Goal: Information Seeking & Learning: Find specific fact

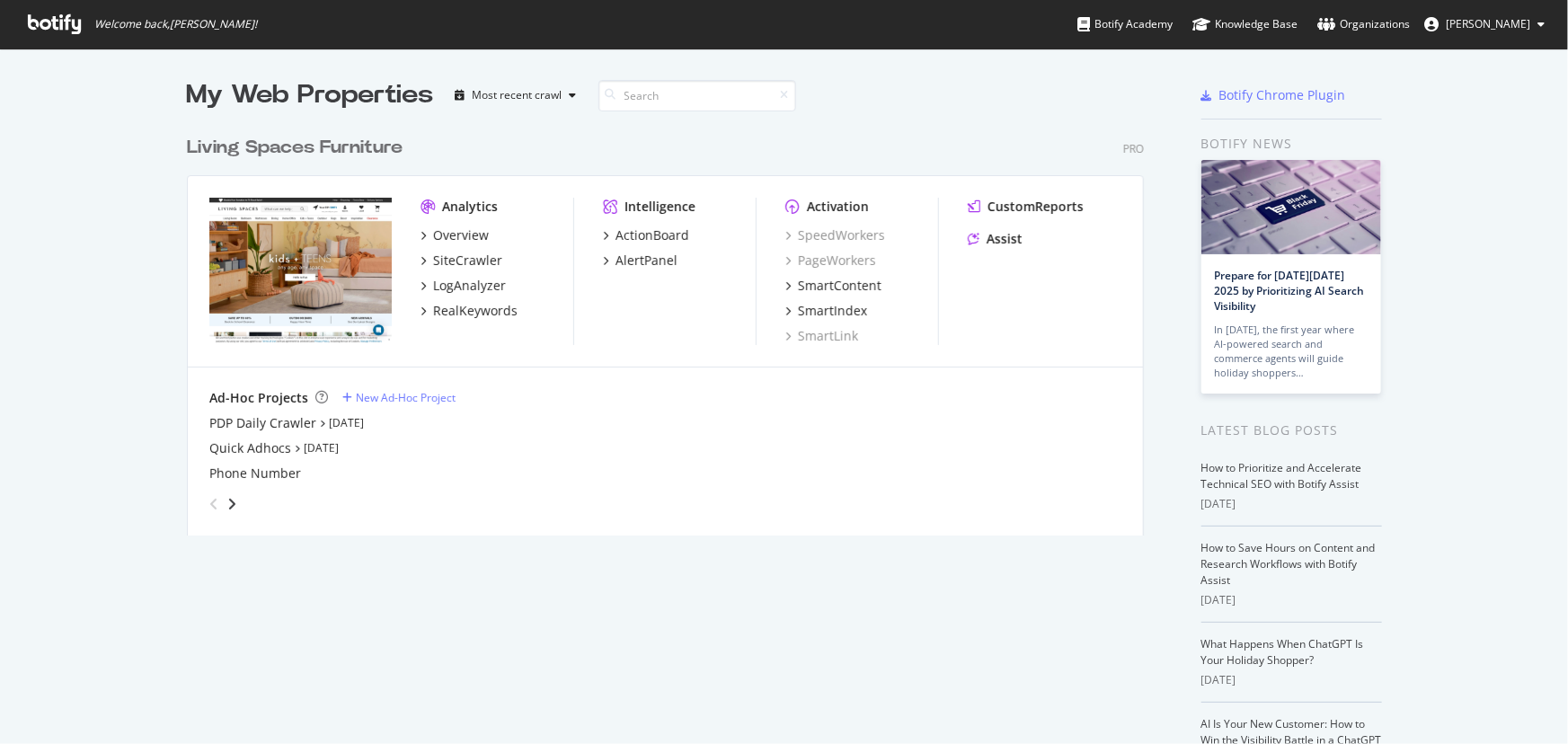
scroll to position [409, 959]
click at [468, 265] on div "SiteCrawler" at bounding box center [468, 261] width 69 height 18
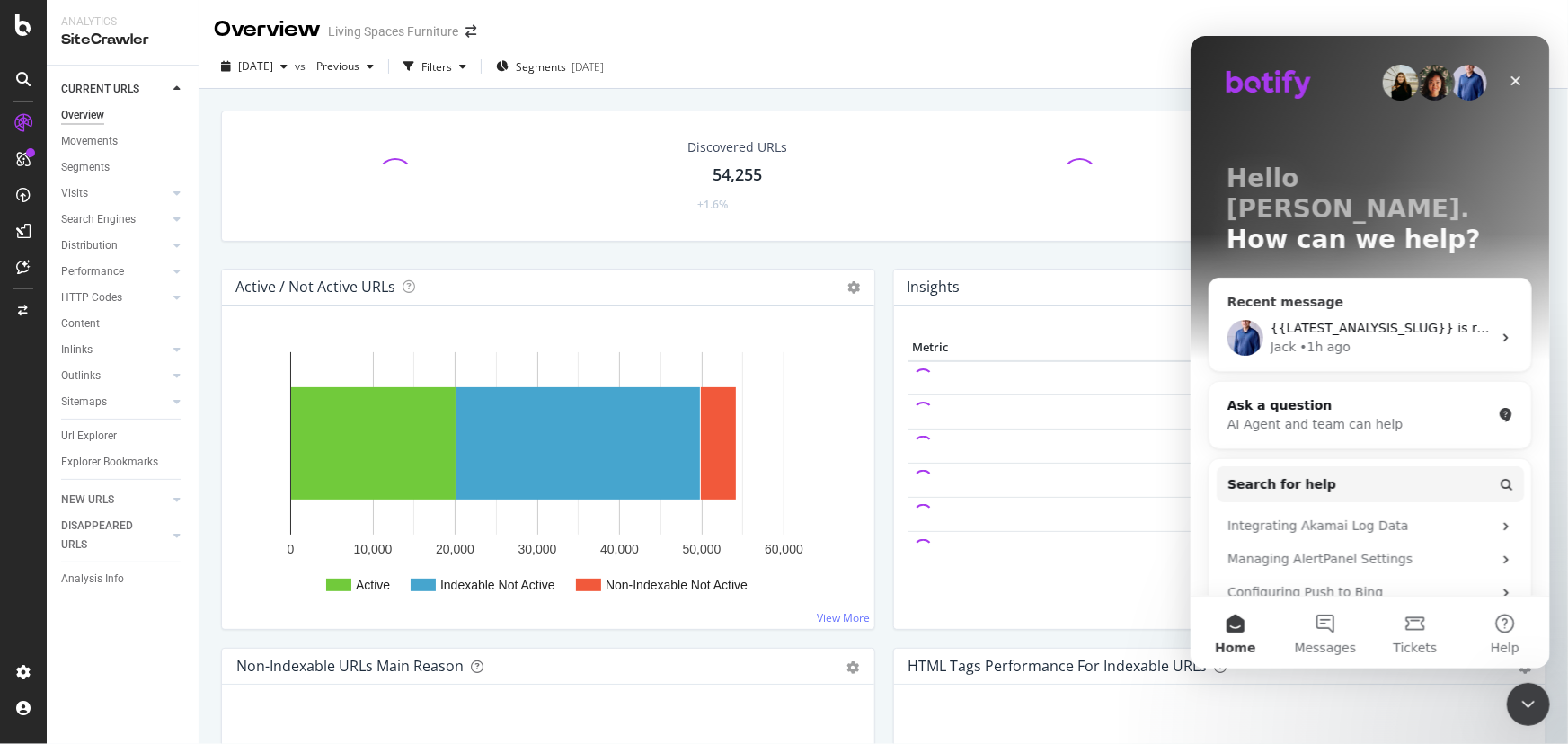
click at [1348, 337] on div "Jack • 1h ago" at bounding box center [1380, 345] width 221 height 19
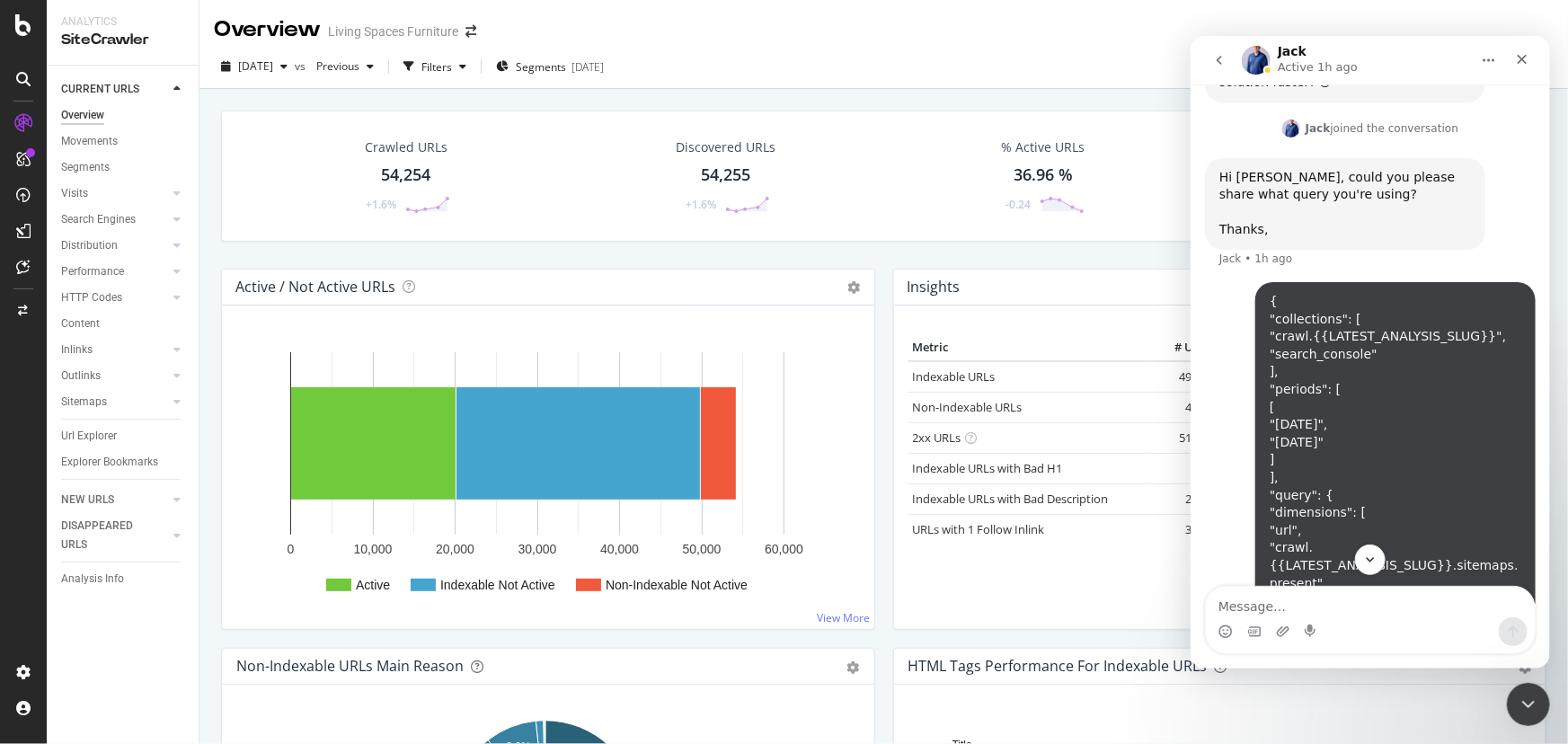
scroll to position [10710, 0]
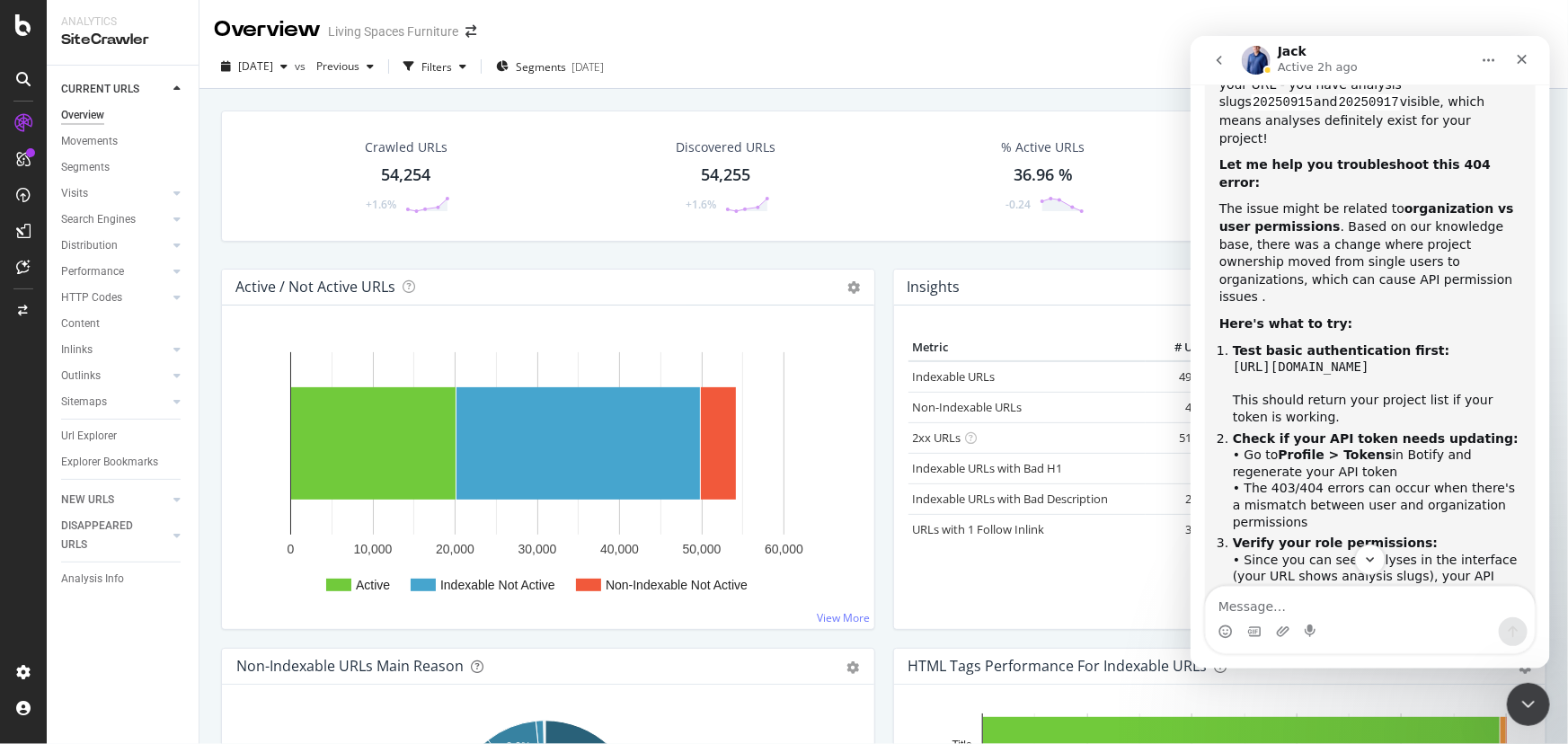
scroll to position [7607, 0]
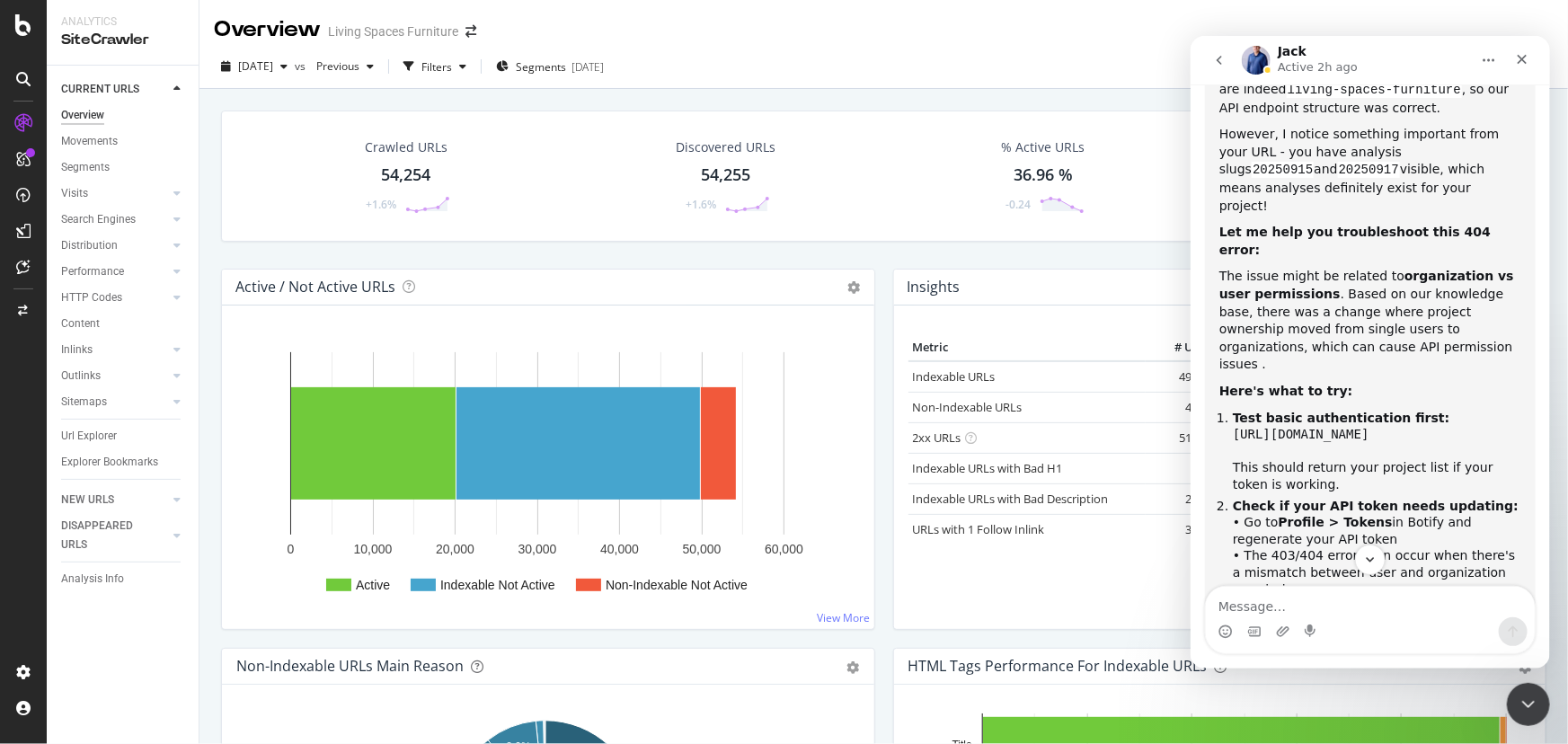
drag, startPoint x: 1233, startPoint y: 411, endPoint x: 1286, endPoint y: 411, distance: 53.0
copy code "20250917"
drag, startPoint x: 1420, startPoint y: 396, endPoint x: 1475, endPoint y: 393, distance: 55.1
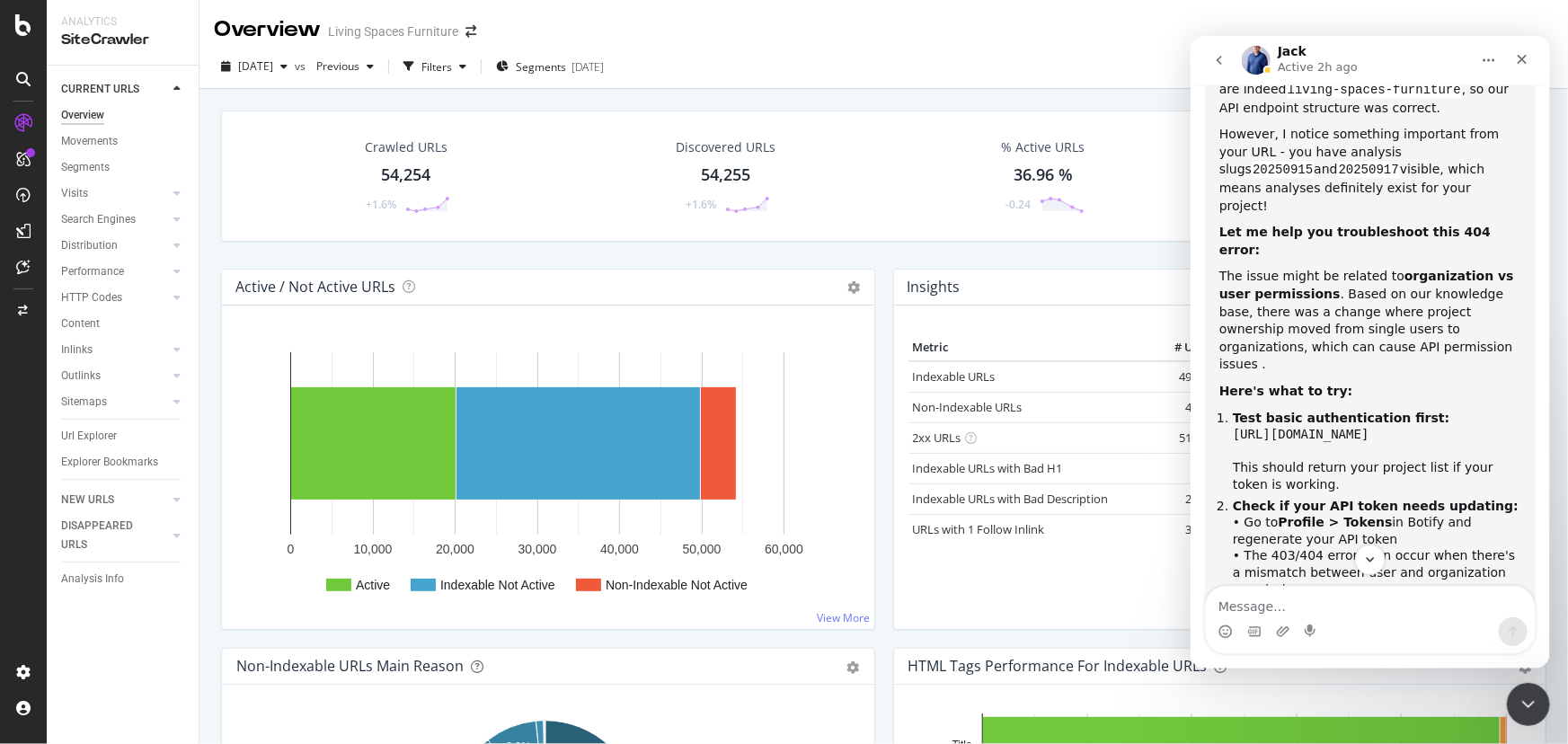
copy code "20250915"
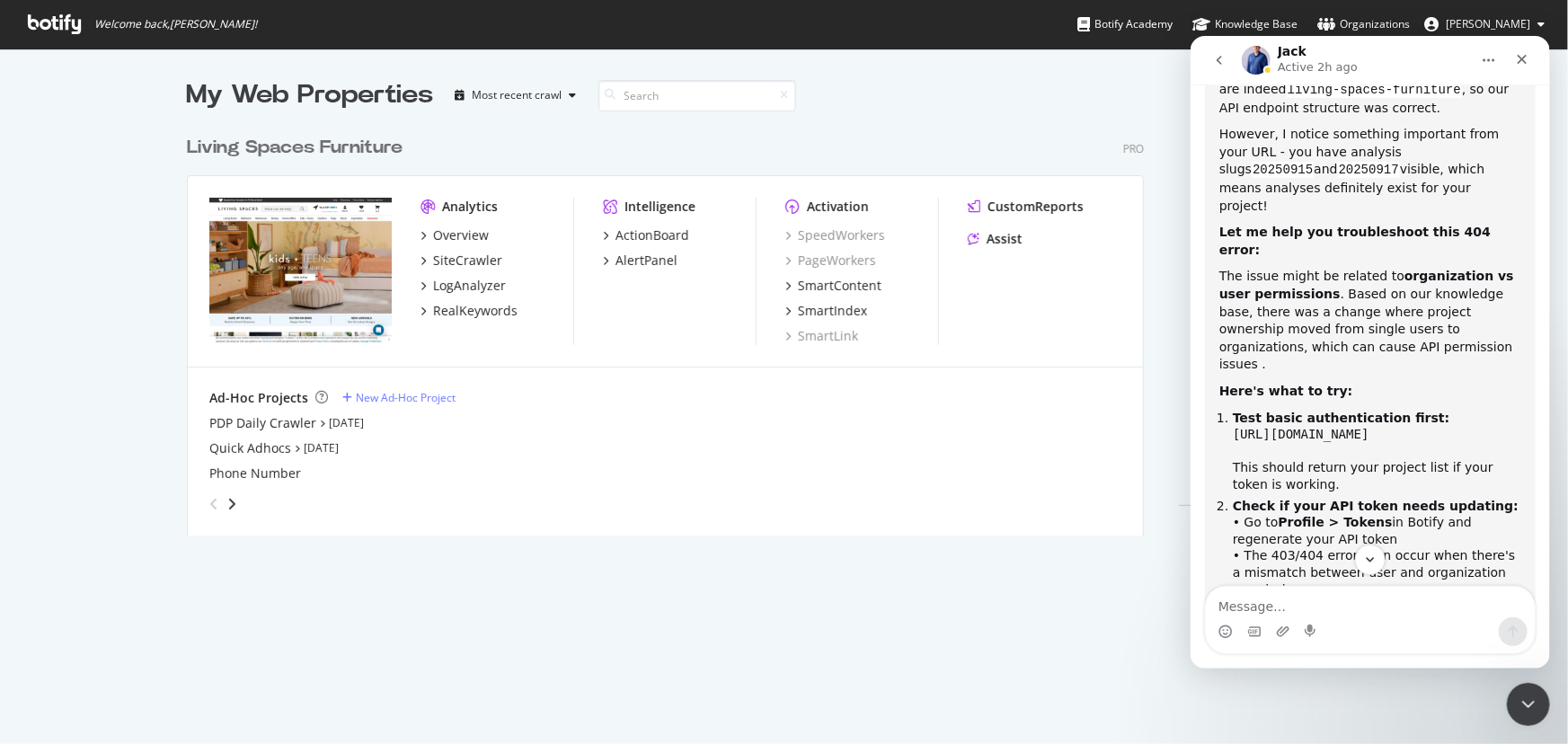
scroll to position [731, 1543]
